Goal: Information Seeking & Learning: Learn about a topic

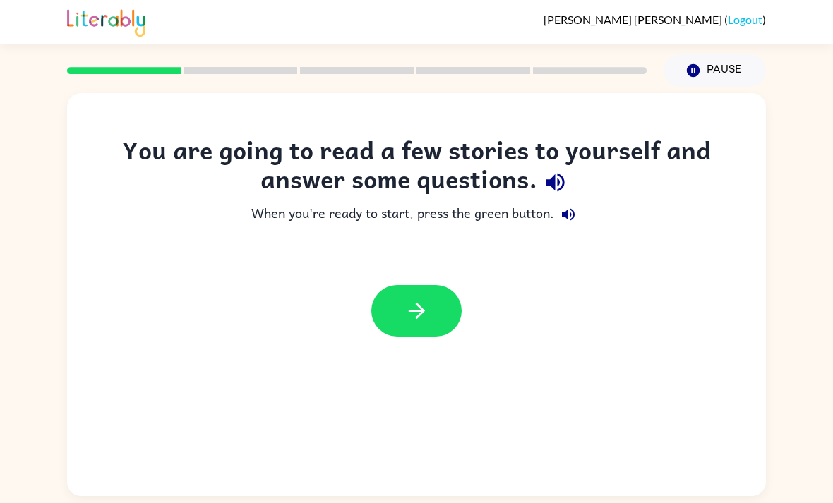
click at [439, 325] on button "button" at bounding box center [416, 311] width 90 height 52
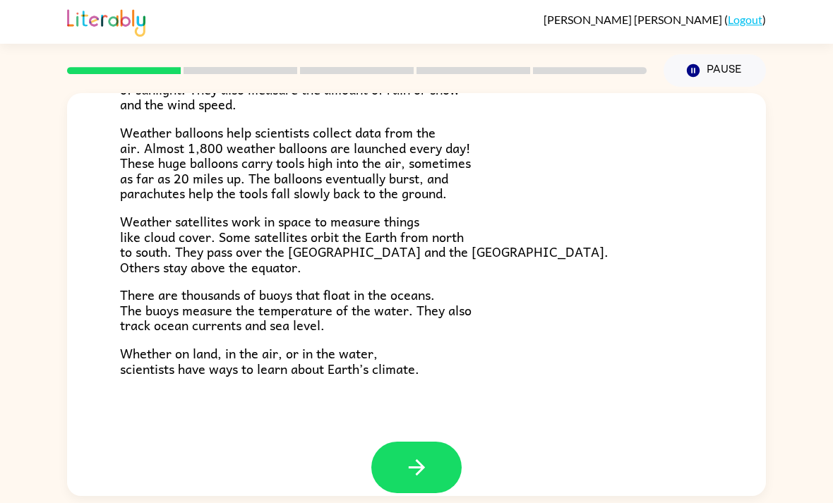
scroll to position [375, 0]
click at [421, 460] on icon "button" at bounding box center [416, 468] width 16 height 16
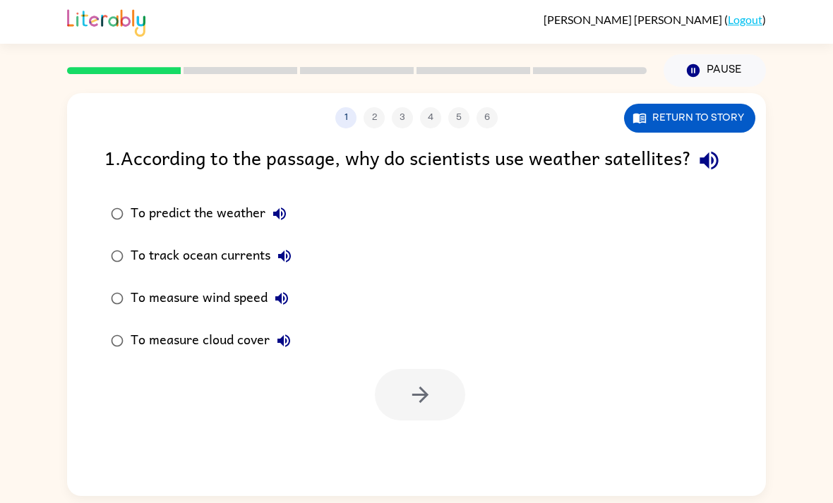
scroll to position [0, 0]
click at [714, 114] on button "Return to story" at bounding box center [689, 118] width 131 height 29
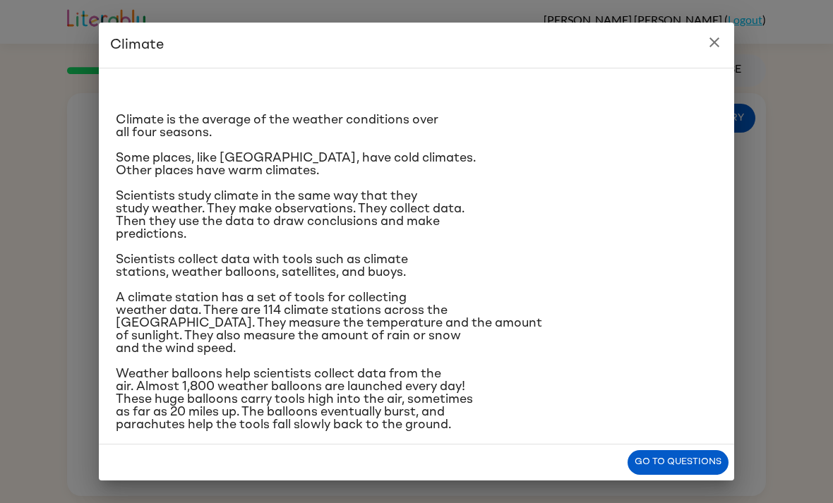
click at [720, 37] on icon "close" at bounding box center [714, 42] width 17 height 17
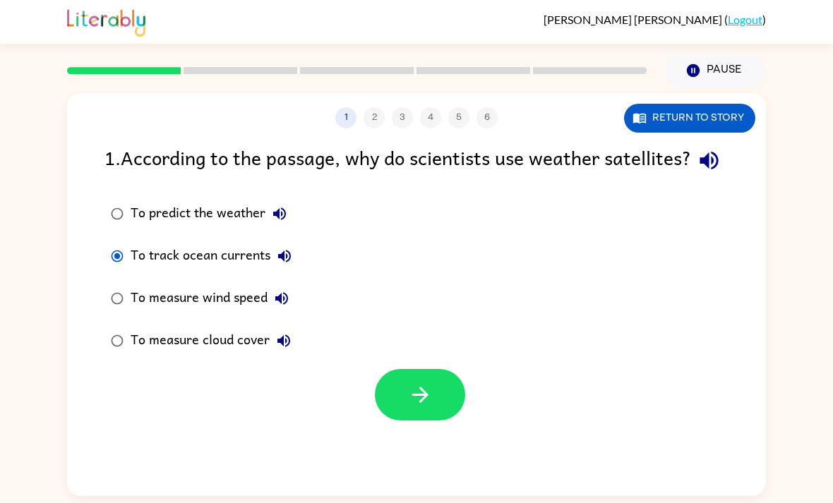
click at [452, 407] on button "button" at bounding box center [420, 395] width 90 height 52
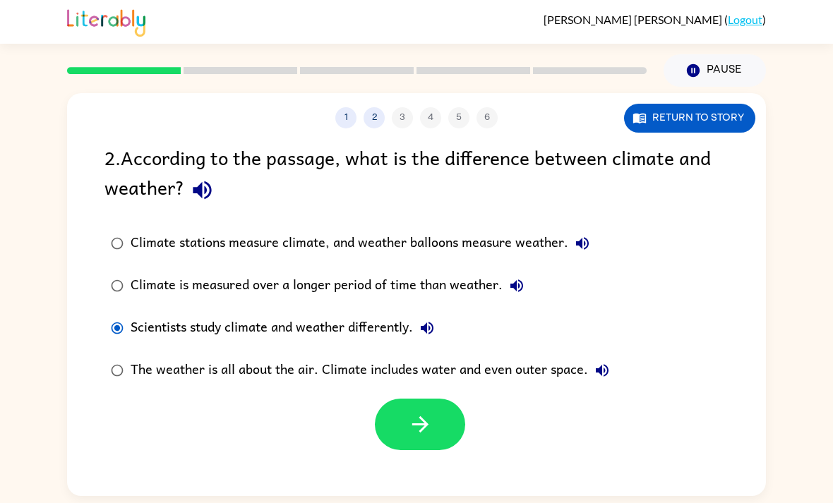
click at [445, 417] on button "button" at bounding box center [420, 425] width 90 height 52
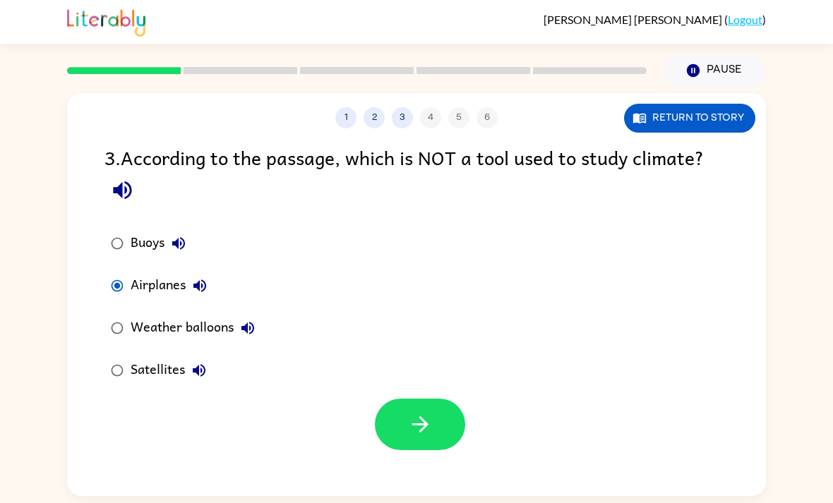
click at [442, 411] on button "button" at bounding box center [420, 425] width 90 height 52
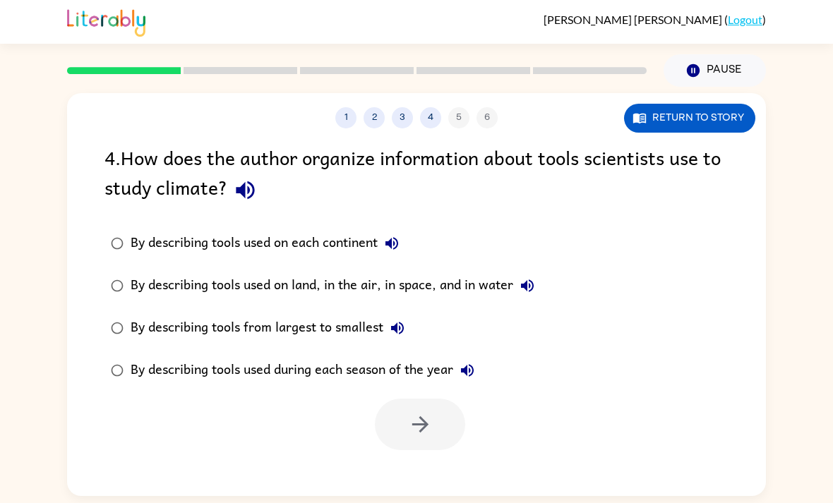
click at [449, 414] on div at bounding box center [420, 425] width 90 height 52
click at [450, 417] on button "button" at bounding box center [420, 425] width 90 height 52
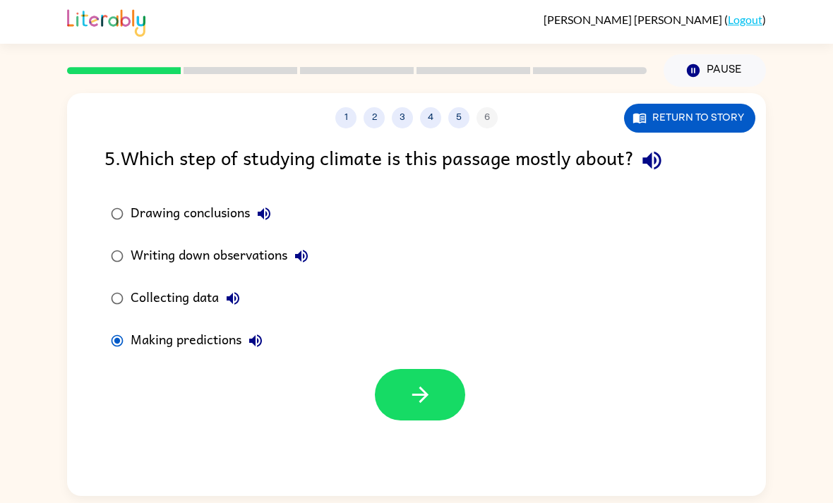
click at [447, 406] on button "button" at bounding box center [420, 395] width 90 height 52
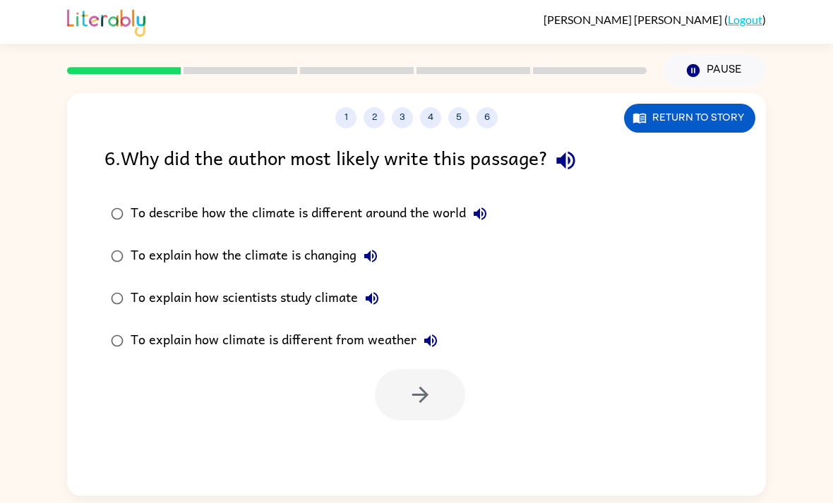
click at [109, 278] on label "To explain how scientists study climate" at bounding box center [299, 298] width 404 height 42
click at [108, 278] on label "To explain how scientists study climate" at bounding box center [299, 298] width 404 height 42
click at [438, 395] on button "button" at bounding box center [420, 395] width 90 height 52
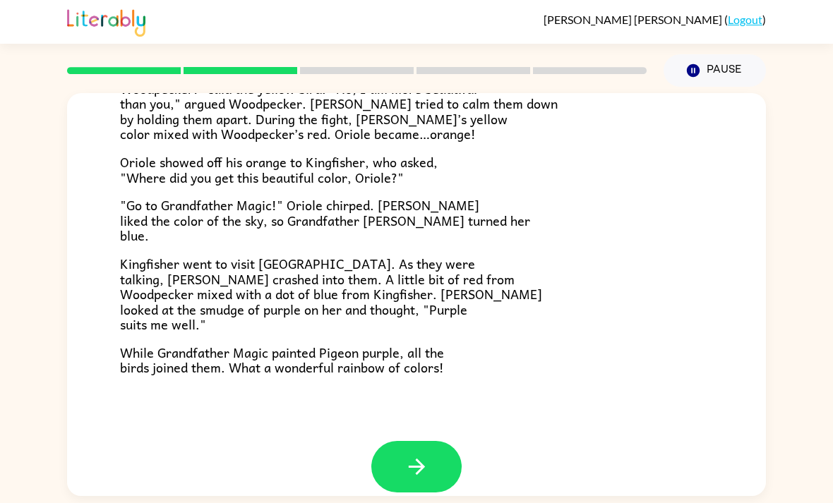
scroll to position [346, 0]
click at [460, 454] on button "button" at bounding box center [416, 468] width 90 height 52
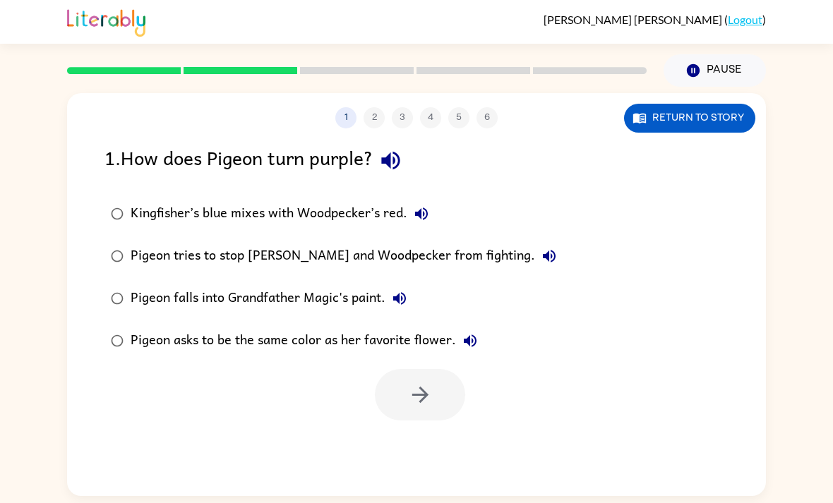
click at [775, 190] on div "1 2 3 4 5 6 Return to story 1 . How does Pigeon turn purple? Kingfisher’s blue …" at bounding box center [416, 291] width 833 height 409
click at [433, 399] on button "button" at bounding box center [420, 395] width 90 height 52
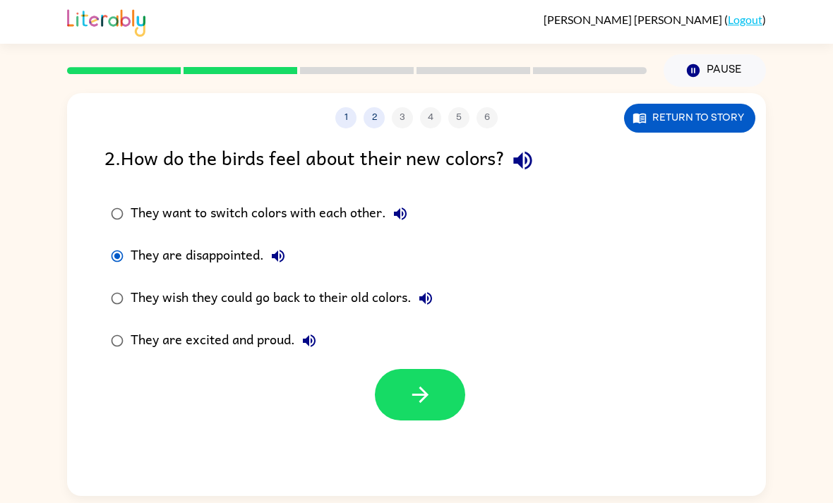
click at [433, 385] on button "button" at bounding box center [420, 395] width 90 height 52
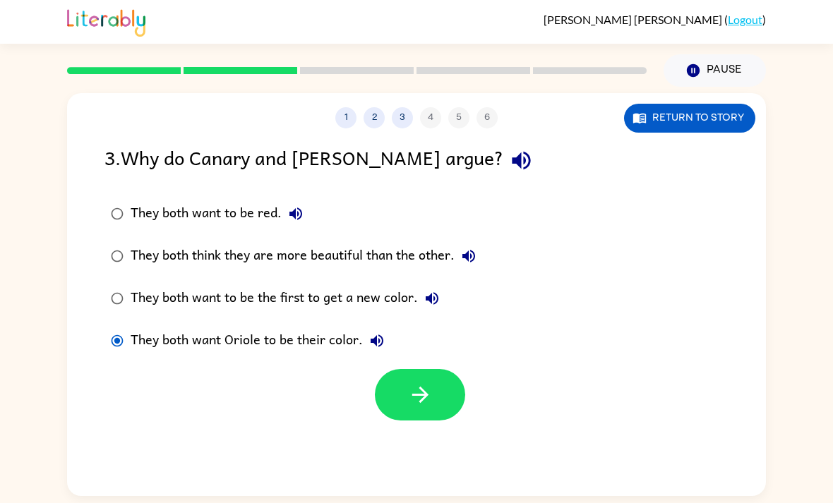
click at [446, 397] on button "button" at bounding box center [420, 395] width 90 height 52
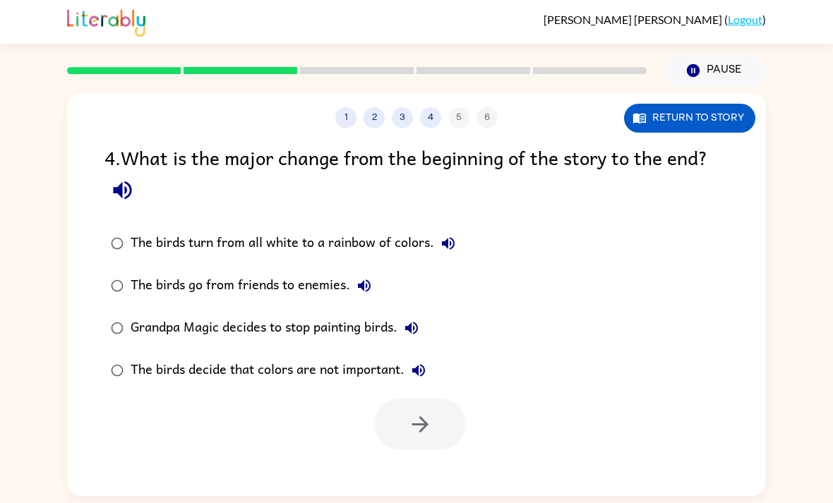
click at [769, 198] on div "1 2 3 4 5 6 Return to story 4 . What is the major change from the beginning of …" at bounding box center [416, 291] width 833 height 409
click at [116, 309] on label "Grandpa Magic decides to stop painting birds." at bounding box center [283, 328] width 373 height 42
click at [115, 308] on label "Grandpa Magic decides to stop painting birds." at bounding box center [283, 328] width 373 height 42
click at [425, 407] on button "button" at bounding box center [420, 425] width 90 height 52
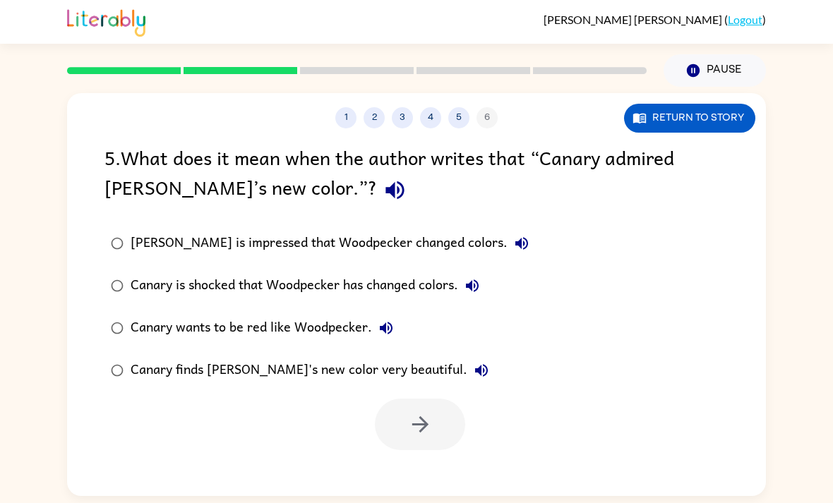
click at [110, 313] on label "Canary wants to be red like Woodpecker." at bounding box center [320, 328] width 446 height 42
click at [455, 419] on button "button" at bounding box center [420, 425] width 90 height 52
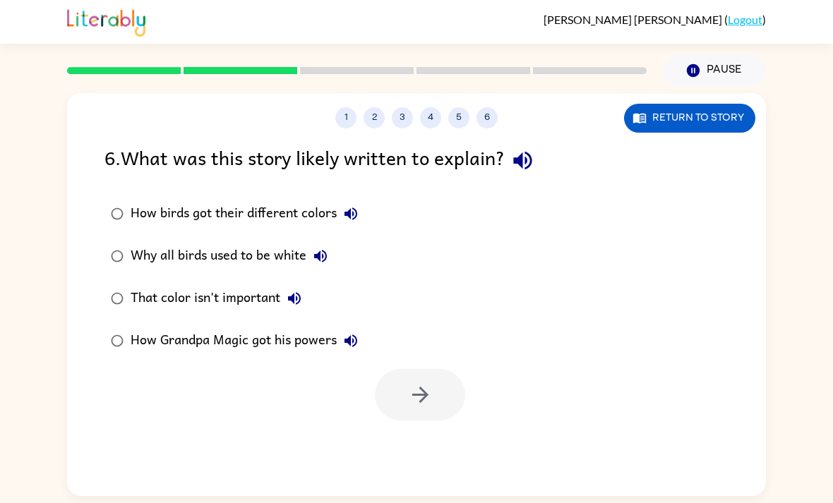
click at [756, 207] on div "How birds got their different colors Why all birds used to be white That color …" at bounding box center [434, 277] width 661 height 169
click at [436, 416] on button "button" at bounding box center [420, 395] width 90 height 52
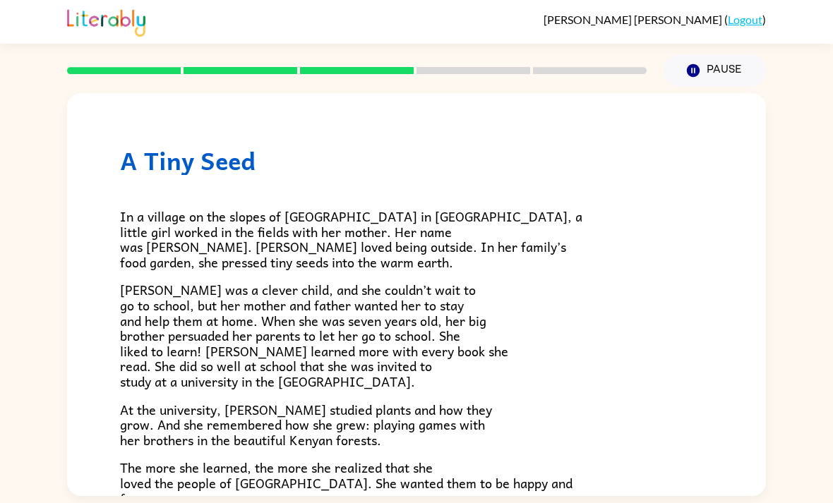
click at [754, 208] on div "A Tiny Seed In a village on the slopes of [GEOGRAPHIC_DATA] in [GEOGRAPHIC_DATA…" at bounding box center [416, 457] width 699 height 728
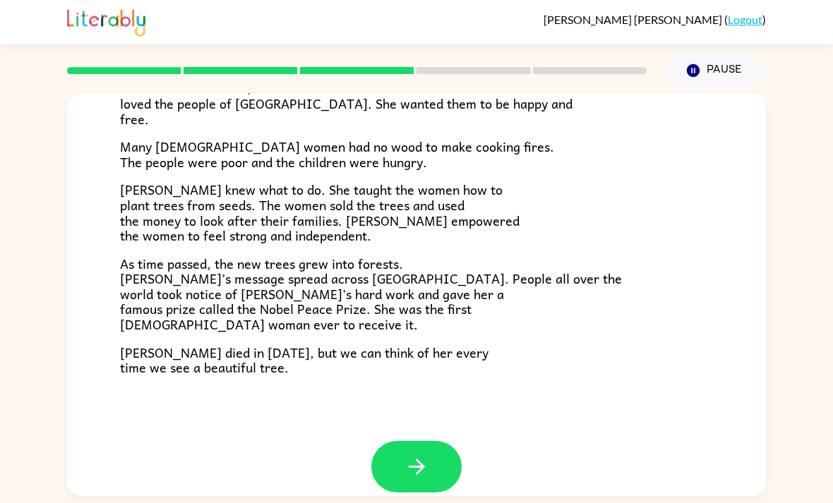
scroll to position [378, 0]
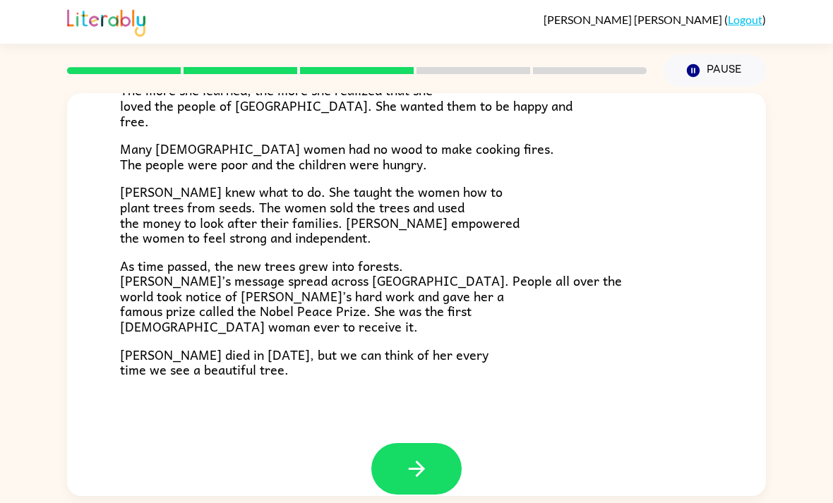
click at [438, 447] on button "button" at bounding box center [416, 469] width 90 height 52
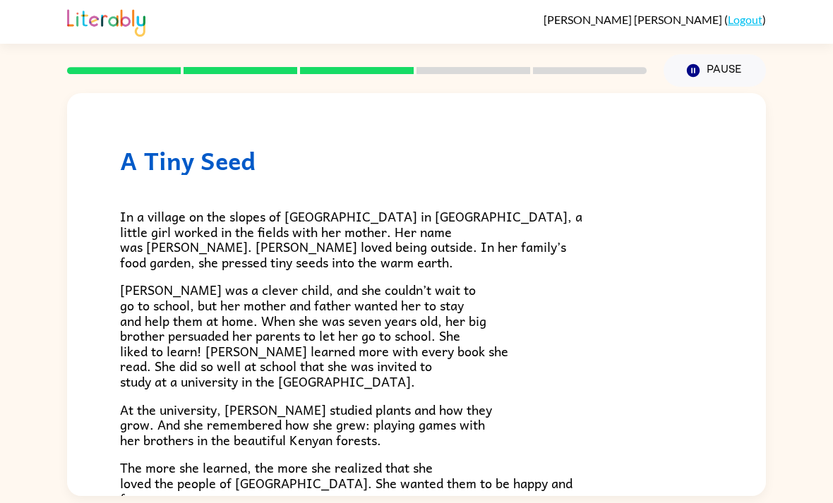
click at [437, 447] on div "A Tiny Seed In a village on the slopes of [GEOGRAPHIC_DATA] in [GEOGRAPHIC_DATA…" at bounding box center [416, 294] width 699 height 403
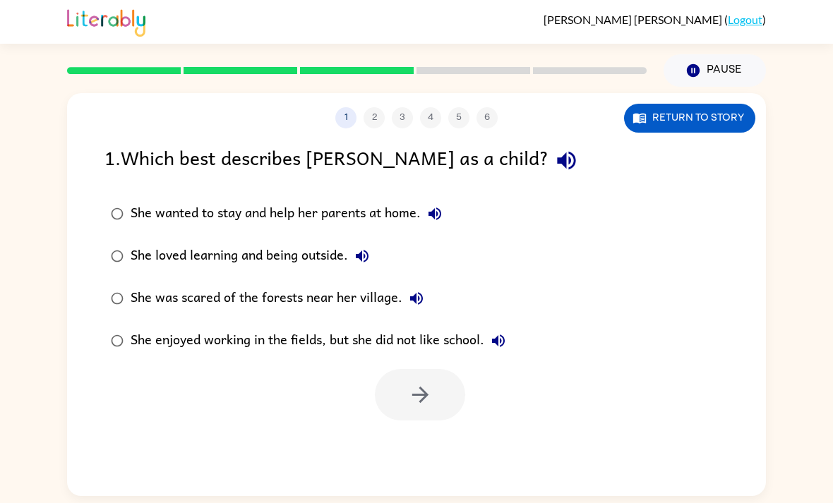
click at [120, 283] on label "She was scared of the forests near her village." at bounding box center [308, 298] width 423 height 42
click at [435, 390] on button "button" at bounding box center [420, 395] width 90 height 52
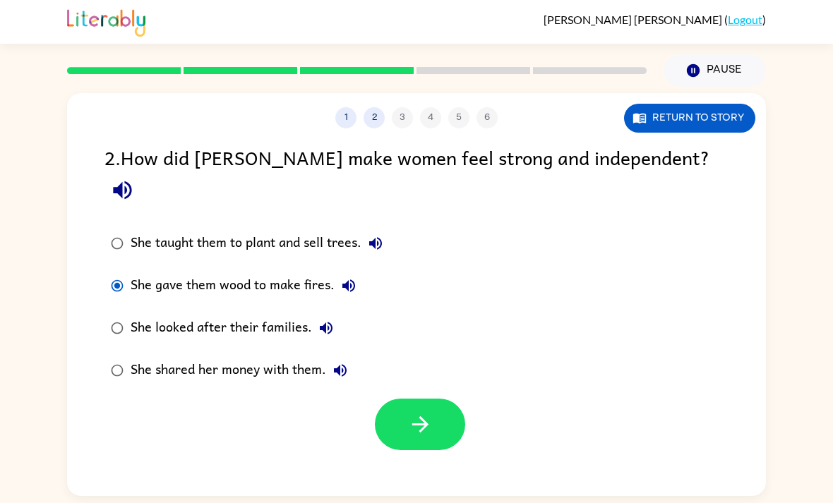
click at [440, 399] on button "button" at bounding box center [420, 425] width 90 height 52
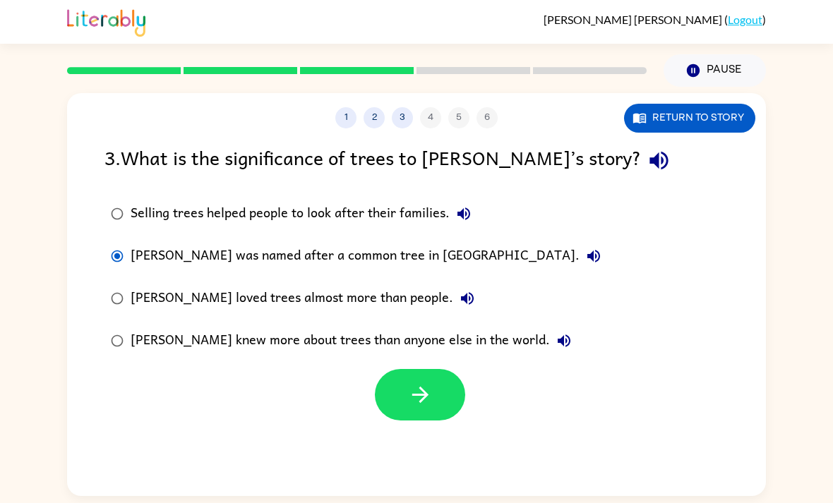
click at [429, 381] on button "button" at bounding box center [420, 395] width 90 height 52
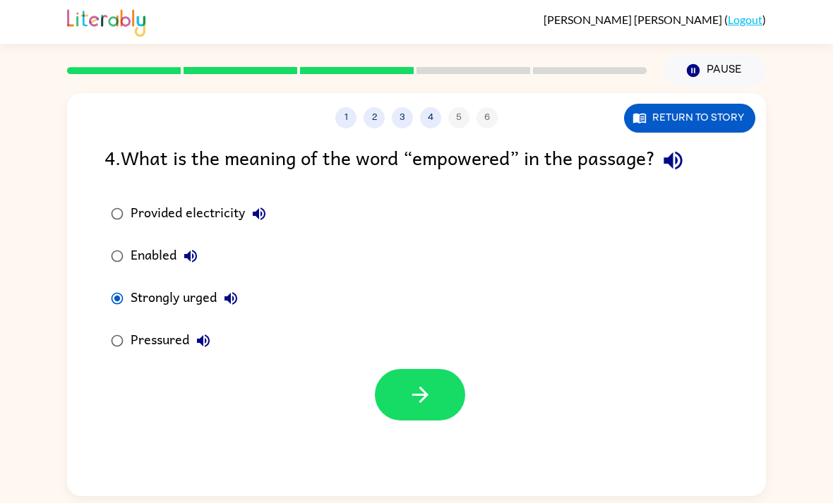
click at [437, 379] on button "button" at bounding box center [420, 395] width 90 height 52
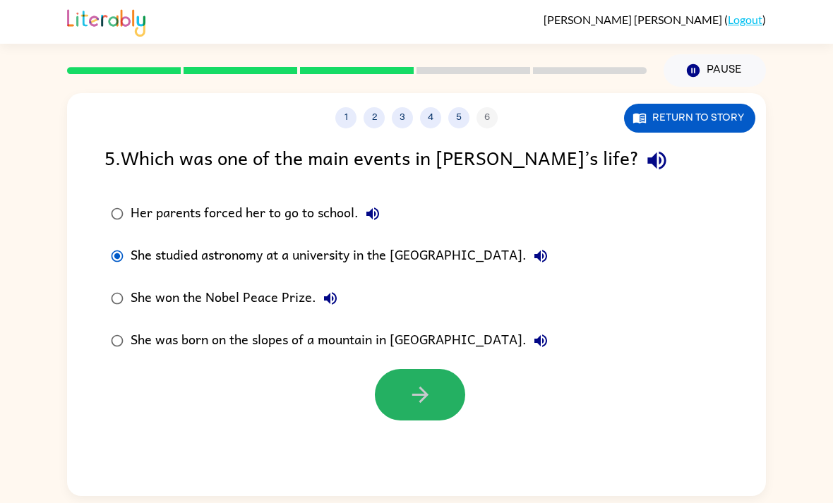
click at [426, 386] on icon "button" at bounding box center [420, 395] width 25 height 25
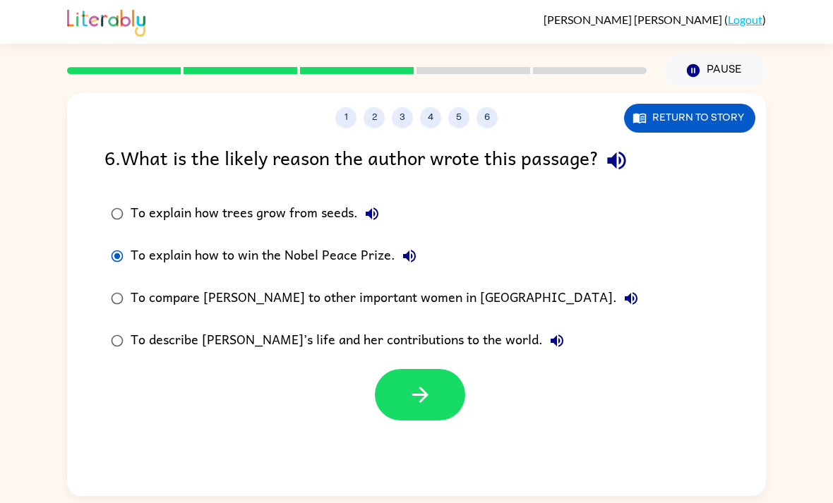
click at [428, 395] on icon "button" at bounding box center [420, 395] width 25 height 25
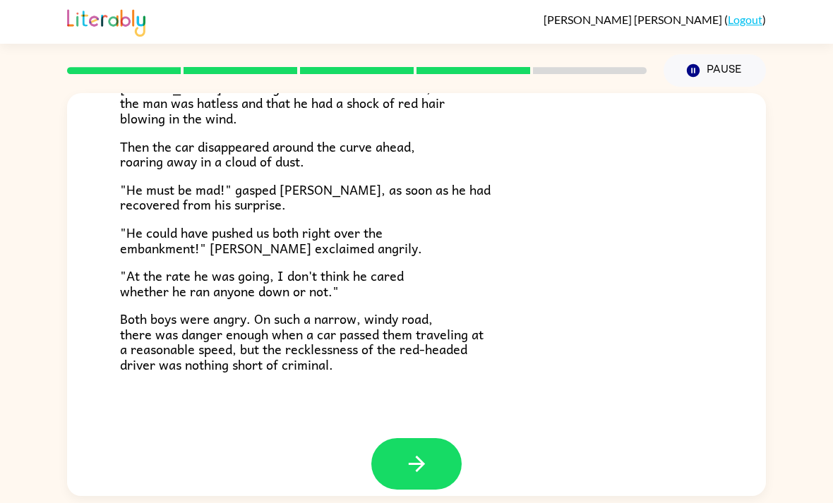
scroll to position [373, 0]
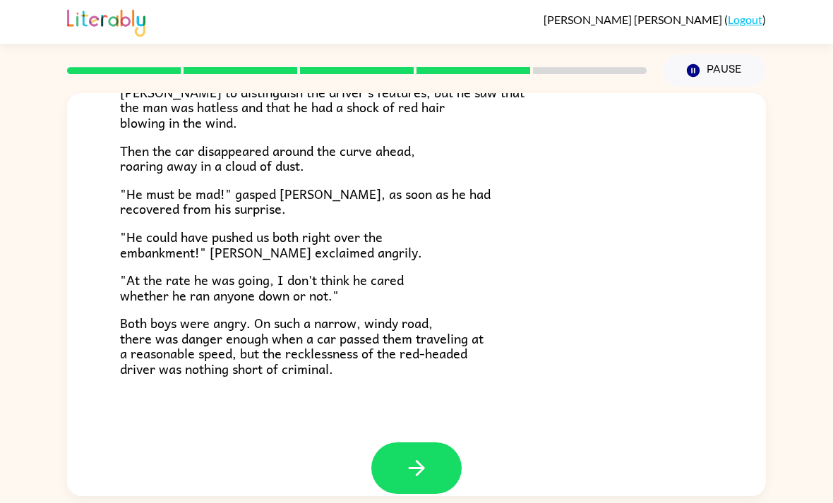
click at [447, 459] on button "button" at bounding box center [416, 469] width 90 height 52
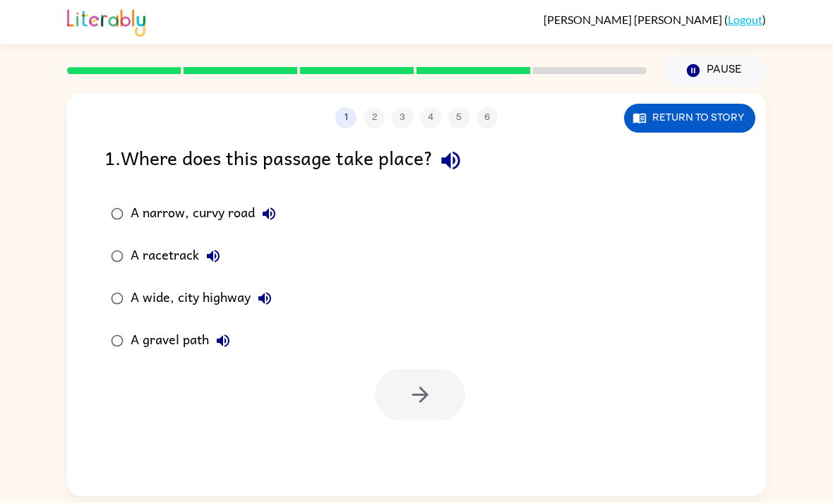
click at [425, 472] on div "1 2 3 4 5 6 Return to story 1 . Where does this passage take place? A narrow, c…" at bounding box center [416, 294] width 699 height 403
click at [428, 450] on div "1 2 3 4 5 6 Return to story 1 . Where does this passage take place? A narrow, c…" at bounding box center [416, 294] width 699 height 403
click at [78, 263] on div "1 . Where does this passage take place? A narrow, curvy road A racetrack A wide…" at bounding box center [416, 282] width 699 height 278
click at [421, 390] on icon "button" at bounding box center [419, 395] width 16 height 16
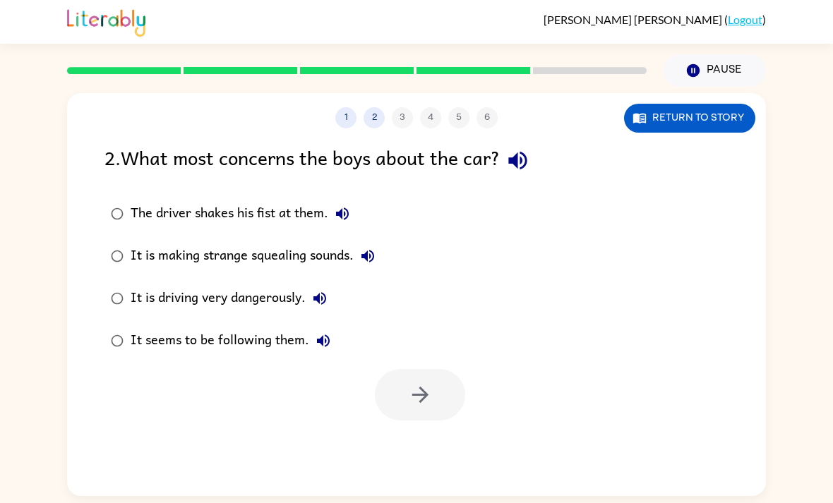
click at [121, 284] on label "It is driving very dangerously." at bounding box center [243, 298] width 292 height 42
click at [433, 400] on button "button" at bounding box center [420, 395] width 90 height 52
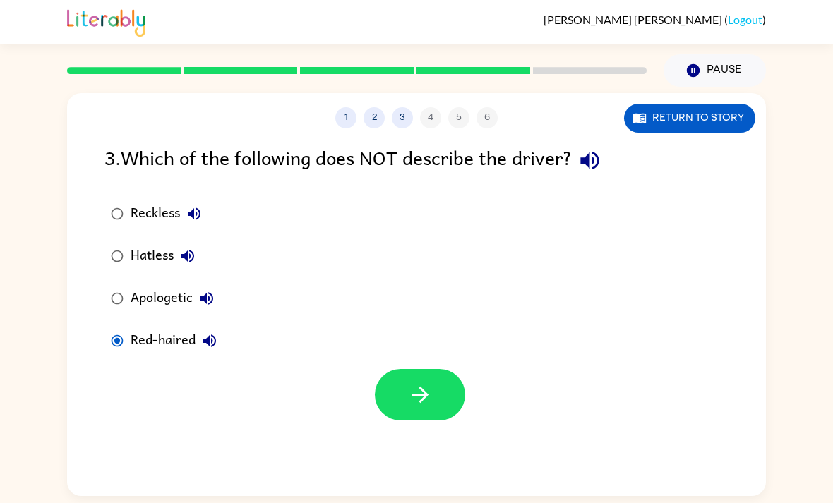
click at [433, 389] on button "button" at bounding box center [420, 395] width 90 height 52
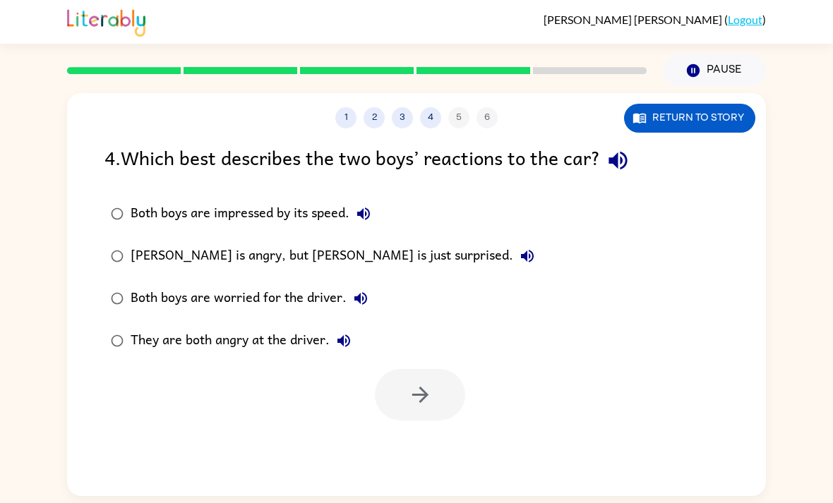
click at [97, 318] on label "Both boys are worried for the driver." at bounding box center [323, 298] width 452 height 42
click at [423, 397] on icon "button" at bounding box center [420, 395] width 25 height 25
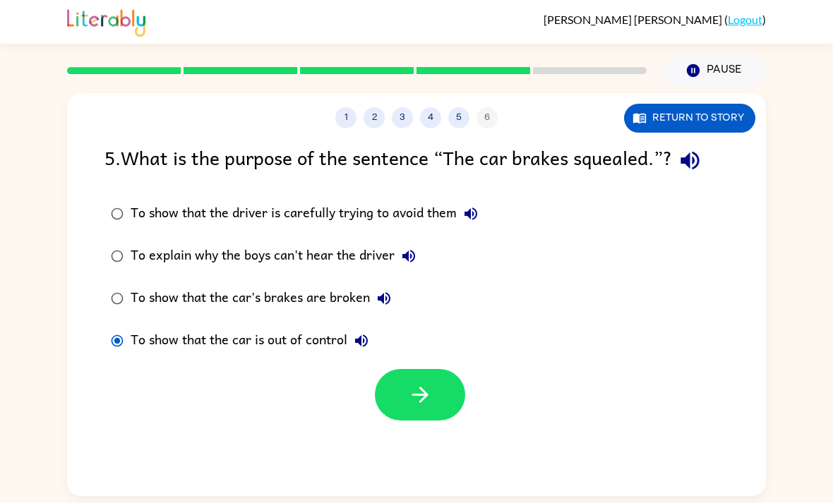
click at [423, 398] on icon "button" at bounding box center [420, 395] width 25 height 25
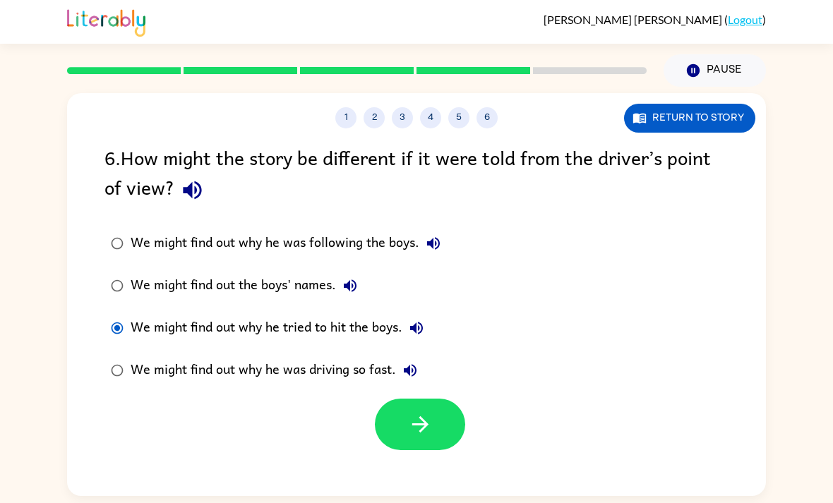
click at [421, 402] on button "button" at bounding box center [420, 425] width 90 height 52
click at [409, 409] on div at bounding box center [420, 425] width 90 height 52
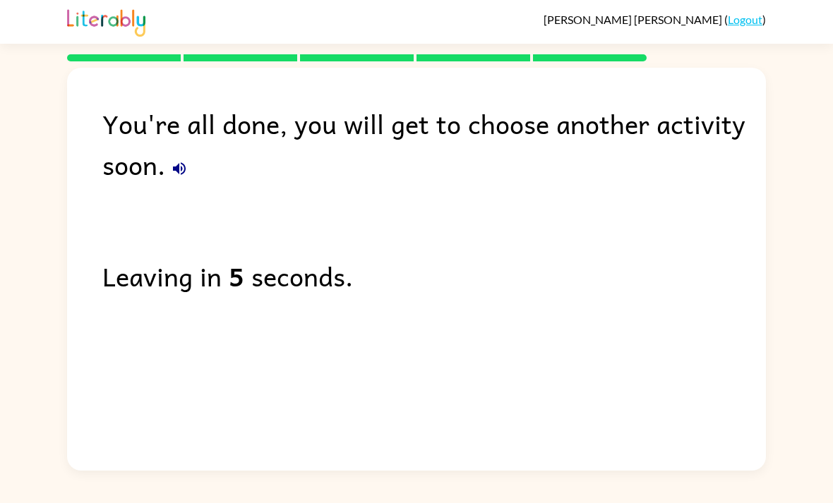
click at [112, 354] on div "You're all done, you will get to choose another activity soon. Leaving in 5 sec…" at bounding box center [416, 266] width 699 height 396
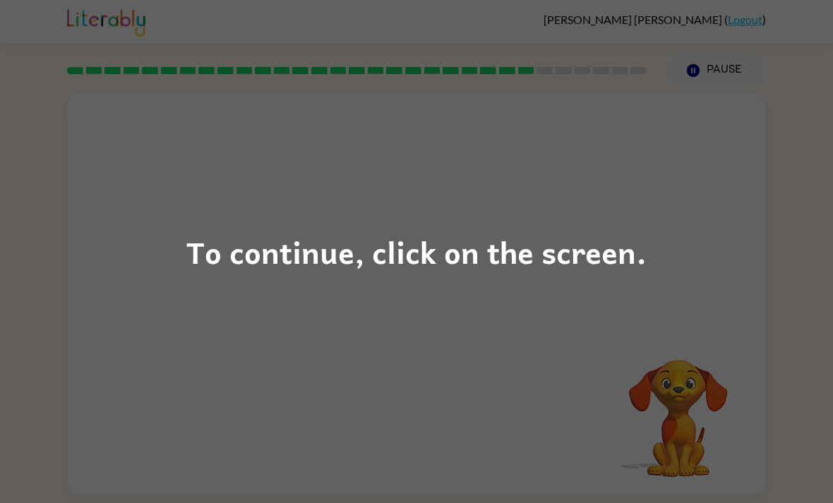
click at [628, 317] on div "To continue, click on the screen." at bounding box center [416, 251] width 833 height 503
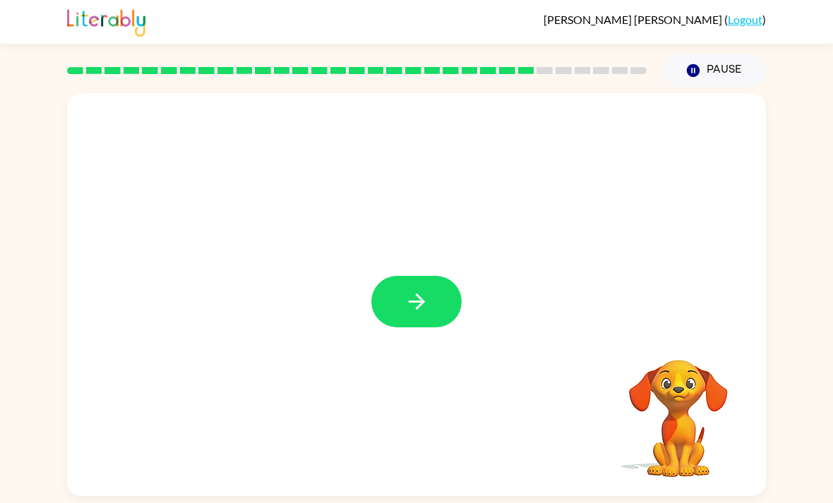
click at [405, 311] on icon "button" at bounding box center [416, 301] width 25 height 25
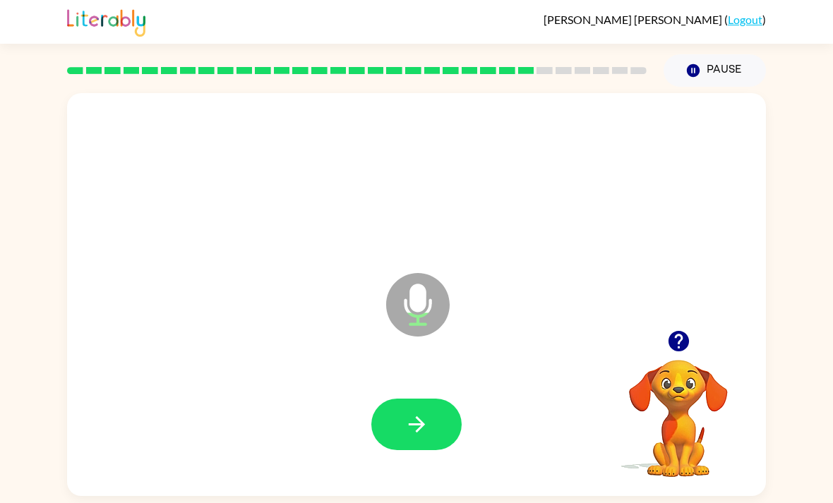
click at [399, 434] on button "button" at bounding box center [416, 425] width 90 height 52
click at [409, 426] on icon "button" at bounding box center [416, 424] width 25 height 25
click at [445, 308] on icon at bounding box center [418, 305] width 64 height 64
click at [432, 336] on icon at bounding box center [418, 305] width 64 height 64
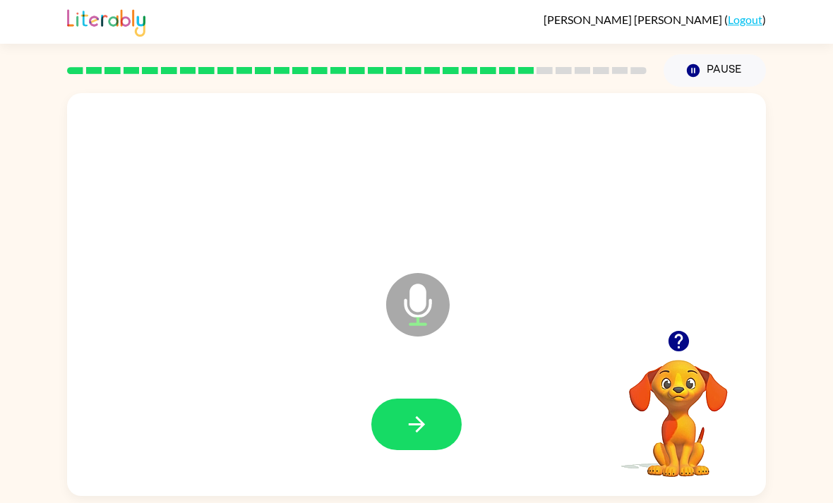
click at [431, 336] on icon at bounding box center [418, 305] width 64 height 64
click at [415, 423] on icon "button" at bounding box center [416, 424] width 25 height 25
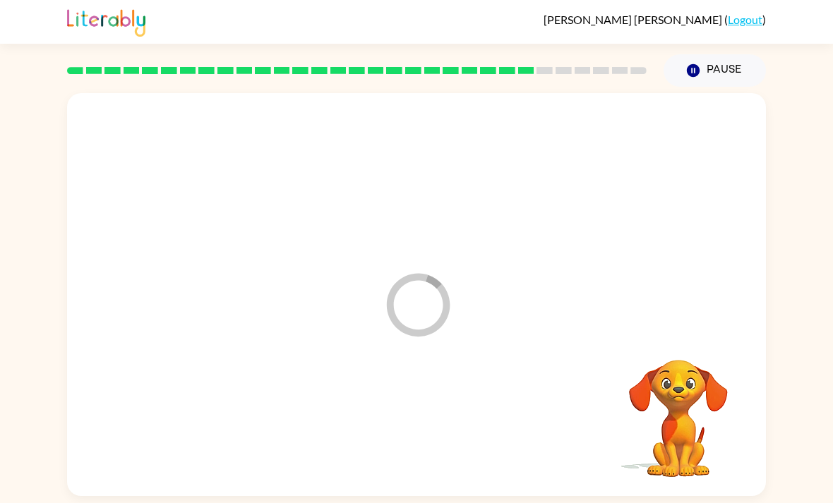
click at [414, 423] on div at bounding box center [416, 425] width 670 height 116
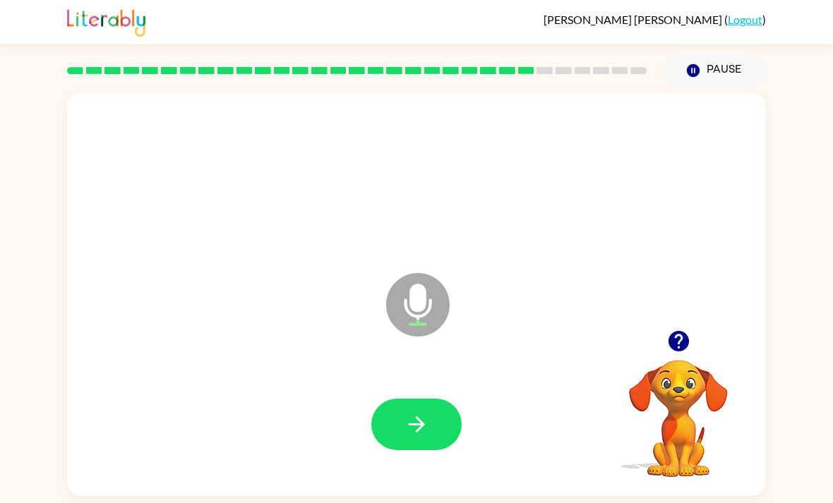
click at [424, 437] on icon "button" at bounding box center [416, 424] width 25 height 25
click at [449, 441] on button "button" at bounding box center [416, 425] width 90 height 52
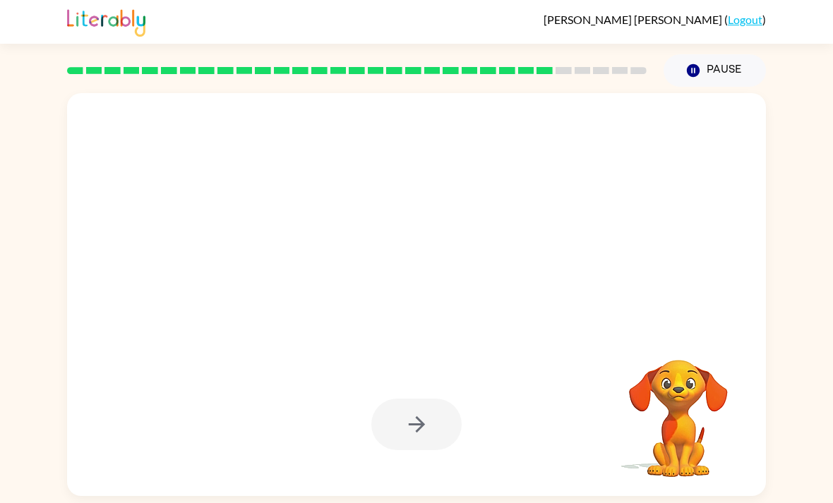
click at [440, 406] on div at bounding box center [416, 425] width 90 height 52
click at [416, 440] on div at bounding box center [416, 425] width 90 height 52
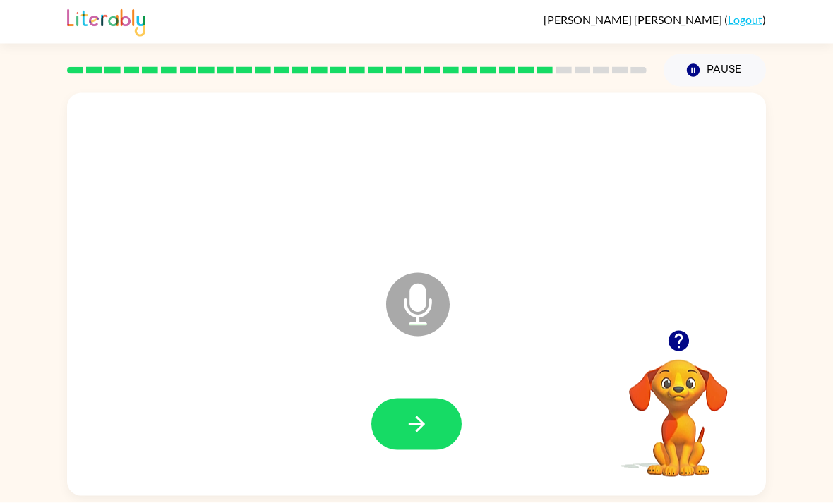
scroll to position [17, 0]
click at [429, 311] on icon at bounding box center [418, 305] width 64 height 64
click at [420, 318] on icon at bounding box center [418, 305] width 64 height 64
click at [421, 318] on icon at bounding box center [418, 305] width 64 height 64
click at [421, 306] on icon at bounding box center [418, 305] width 64 height 64
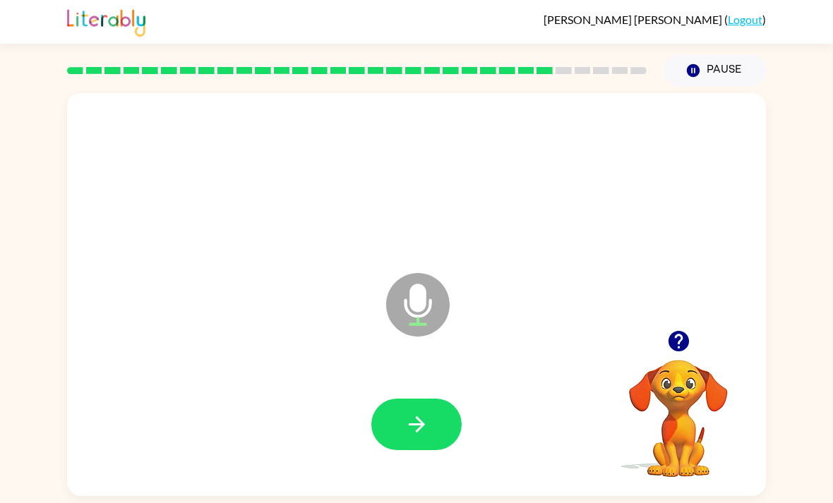
click at [425, 412] on icon "button" at bounding box center [416, 424] width 25 height 25
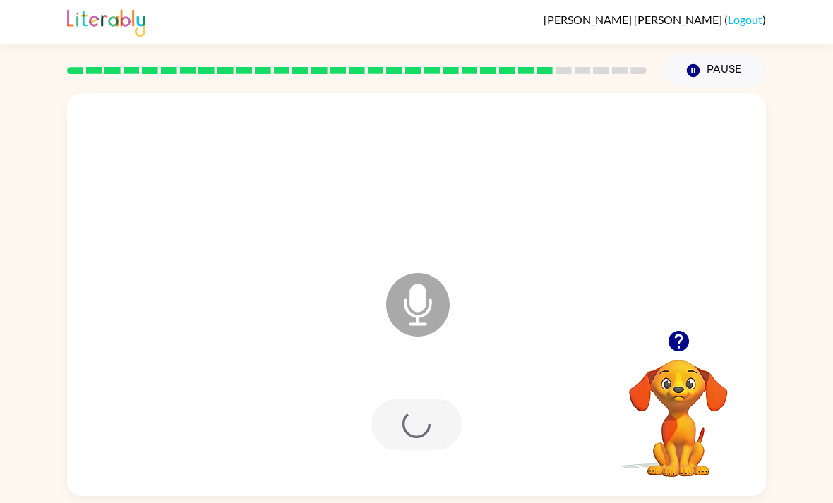
click at [425, 408] on div at bounding box center [416, 425] width 90 height 52
click at [437, 419] on div at bounding box center [416, 425] width 90 height 52
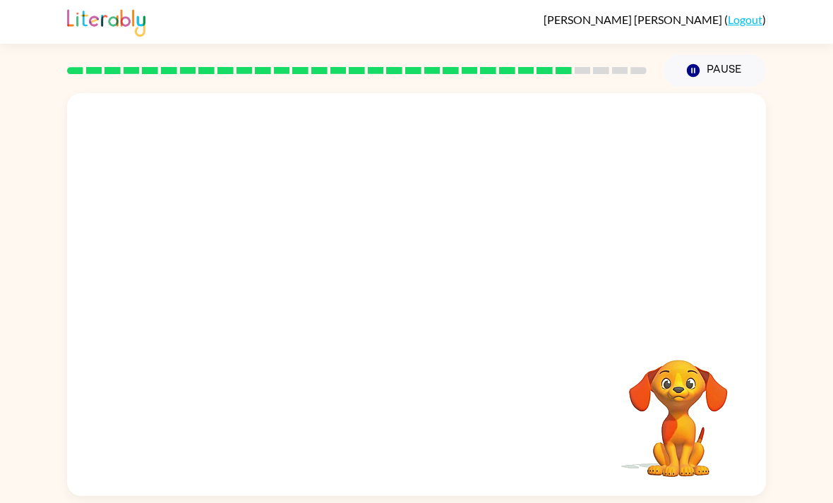
click at [404, 383] on div at bounding box center [416, 425] width 670 height 116
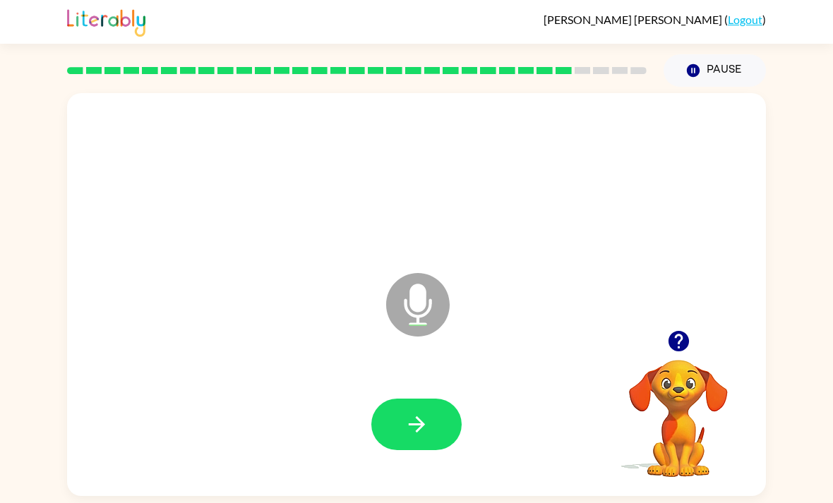
click at [459, 283] on icon "Microphone The Microphone is here when it is your turn to talk" at bounding box center [489, 323] width 212 height 106
click at [435, 421] on button "button" at bounding box center [416, 425] width 90 height 52
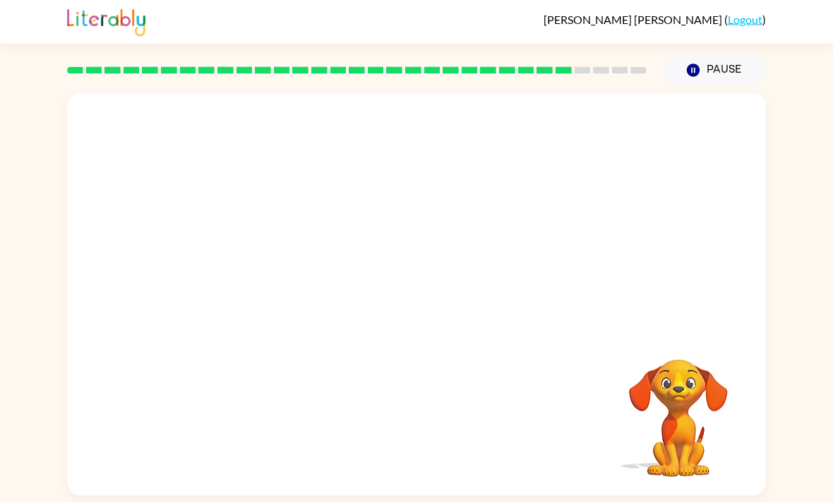
scroll to position [45, 0]
click at [382, 291] on div at bounding box center [416, 302] width 670 height 116
click at [387, 292] on div at bounding box center [416, 302] width 670 height 116
click at [387, 291] on div at bounding box center [416, 302] width 670 height 116
click at [402, 275] on div at bounding box center [416, 294] width 699 height 403
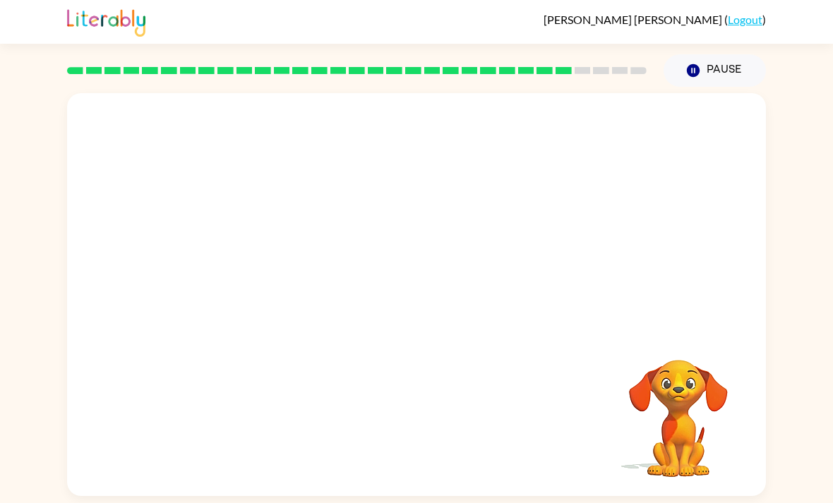
click at [401, 292] on div at bounding box center [416, 294] width 699 height 403
click at [400, 291] on div at bounding box center [416, 294] width 699 height 403
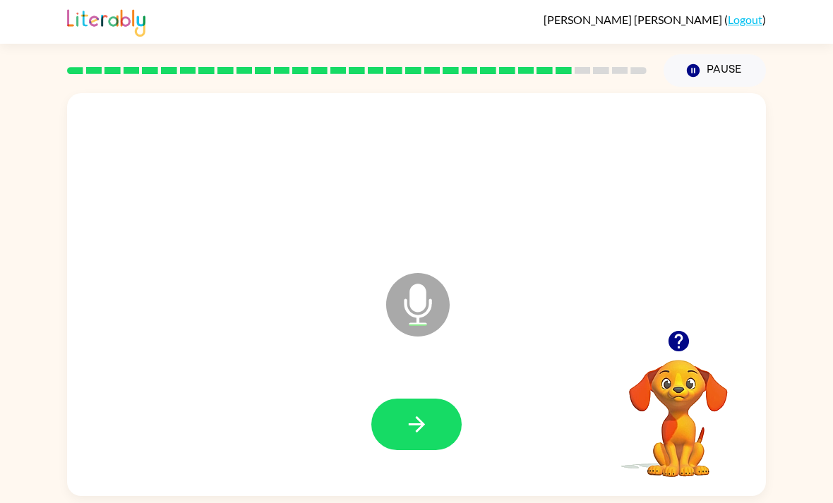
click at [452, 274] on icon "Microphone The Microphone is here when it is your turn to talk" at bounding box center [489, 323] width 212 height 106
click at [452, 273] on icon "Microphone The Microphone is here when it is your turn to talk" at bounding box center [489, 323] width 212 height 106
click at [399, 399] on button "button" at bounding box center [416, 425] width 90 height 52
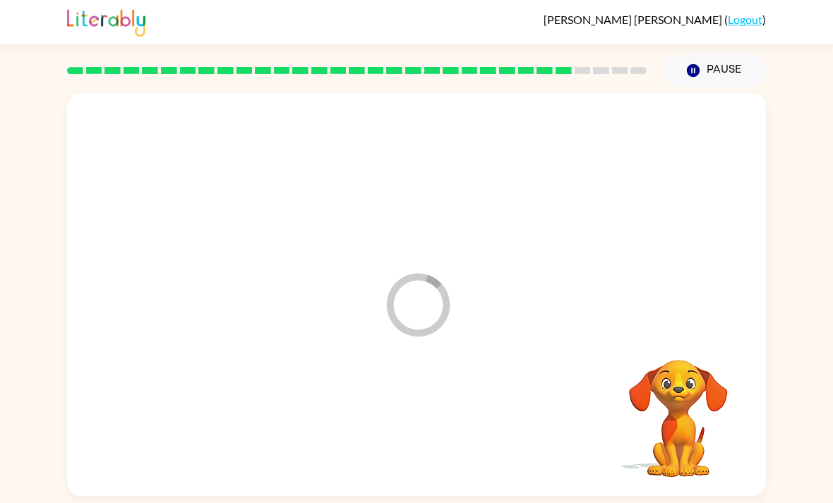
click at [399, 390] on div at bounding box center [416, 425] width 670 height 116
click at [392, 387] on div at bounding box center [416, 425] width 670 height 116
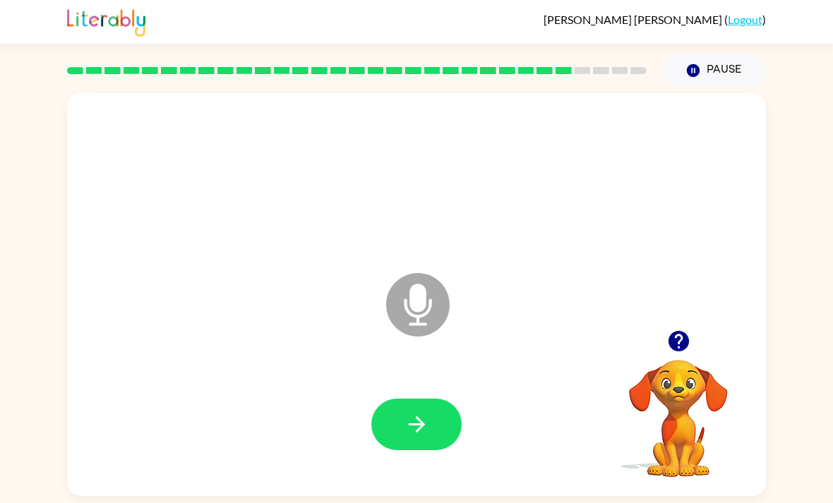
click at [433, 399] on button "button" at bounding box center [416, 425] width 90 height 52
click at [441, 399] on button "button" at bounding box center [416, 425] width 90 height 52
click at [440, 399] on div at bounding box center [416, 425] width 90 height 52
click at [426, 412] on icon "button" at bounding box center [416, 424] width 25 height 25
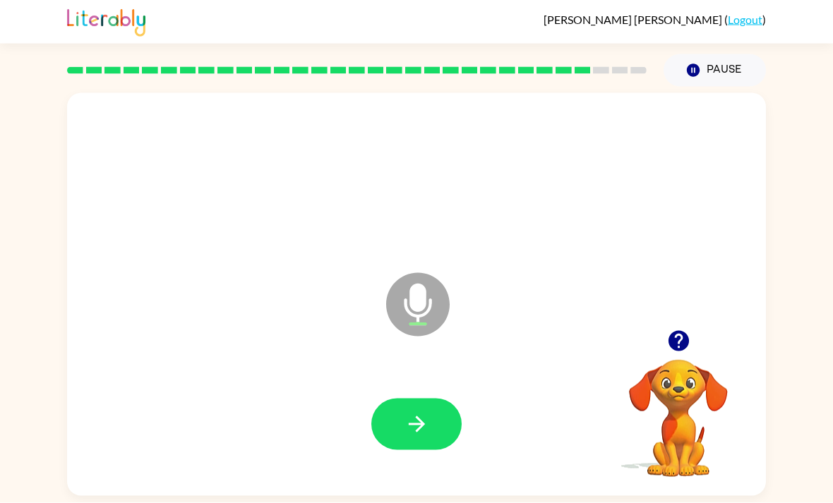
scroll to position [0, 0]
click at [678, 351] on icon "button" at bounding box center [678, 341] width 25 height 25
click at [413, 437] on icon "button" at bounding box center [416, 424] width 25 height 25
click at [385, 336] on icon "Microphone The Microphone is here when it is your turn to talk" at bounding box center [489, 323] width 212 height 106
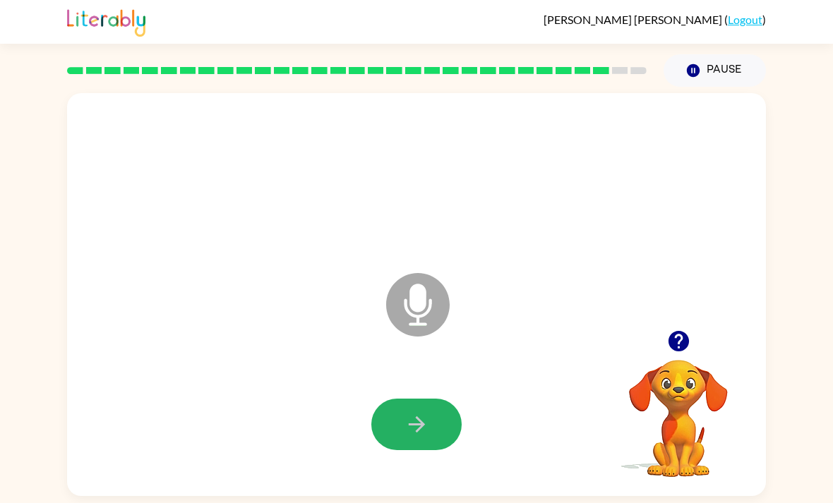
click at [395, 430] on button "button" at bounding box center [416, 425] width 90 height 52
click at [416, 437] on icon "button" at bounding box center [416, 424] width 25 height 25
click at [426, 447] on button "button" at bounding box center [416, 425] width 90 height 52
click at [388, 387] on div at bounding box center [416, 425] width 670 height 116
click at [407, 420] on icon "button" at bounding box center [416, 424] width 25 height 25
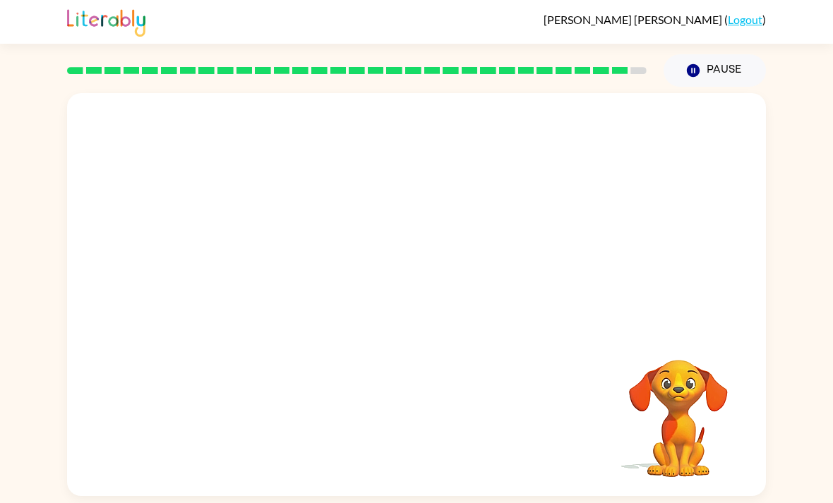
click at [420, 428] on div at bounding box center [416, 425] width 670 height 116
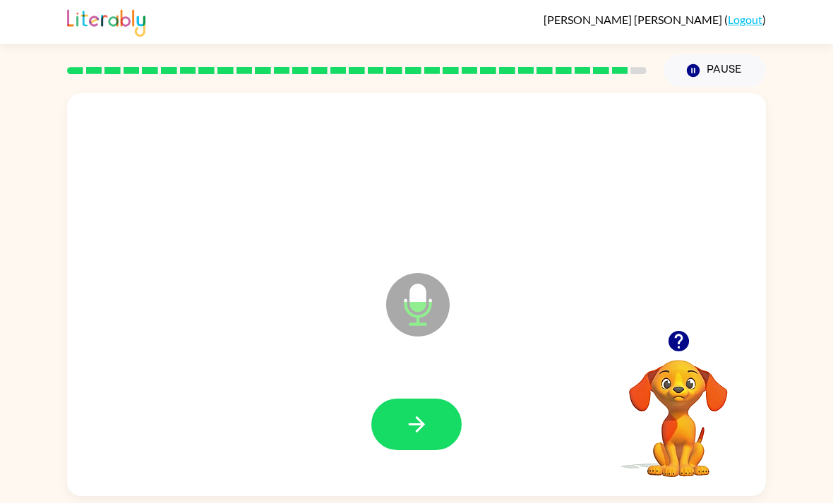
click at [455, 421] on button "button" at bounding box center [416, 425] width 90 height 52
